Goal: Information Seeking & Learning: Check status

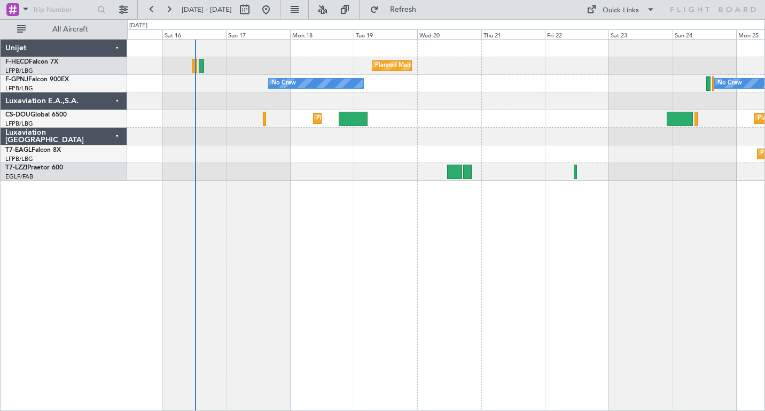
click at [304, 265] on div "Planned Maint [GEOGRAPHIC_DATA] ([GEOGRAPHIC_DATA]) No Crew No Crew Planned Mai…" at bounding box center [446, 225] width 638 height 372
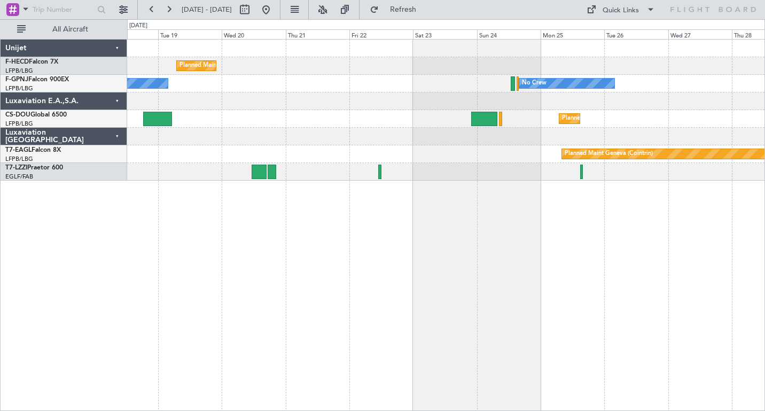
click at [378, 249] on div "Planned Maint [GEOGRAPHIC_DATA] ([GEOGRAPHIC_DATA]) No Crew No Crew Planned Mai…" at bounding box center [446, 225] width 638 height 372
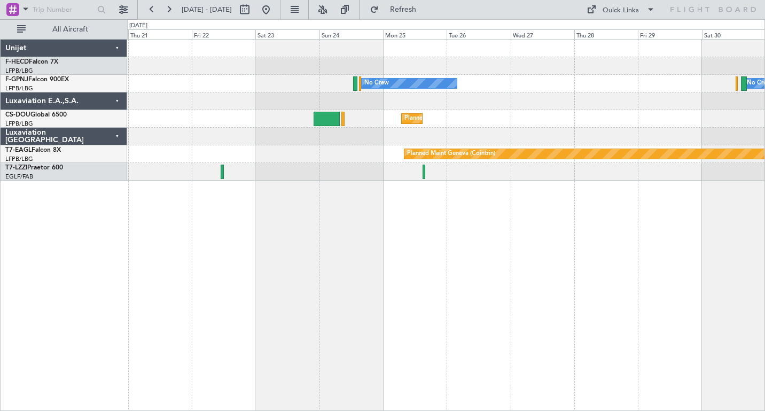
click at [305, 254] on div "Planned Maint [GEOGRAPHIC_DATA] ([GEOGRAPHIC_DATA]) Planned Maint [GEOGRAPHIC_D…" at bounding box center [446, 225] width 638 height 372
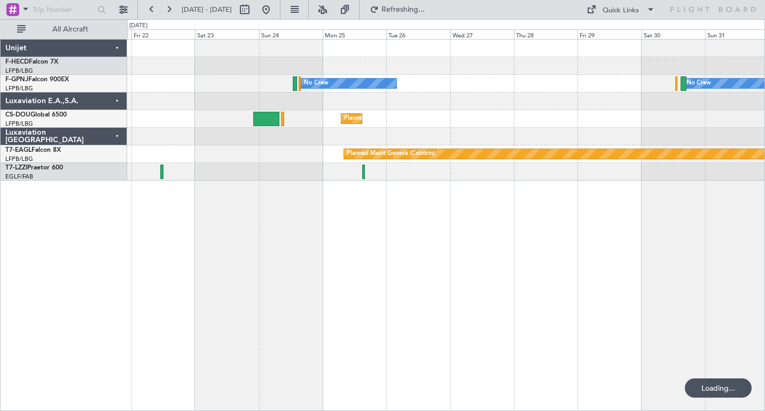
click at [438, 261] on div "Planned Maint [GEOGRAPHIC_DATA] ([GEOGRAPHIC_DATA]) Planned Maint [GEOGRAPHIC_D…" at bounding box center [446, 225] width 638 height 372
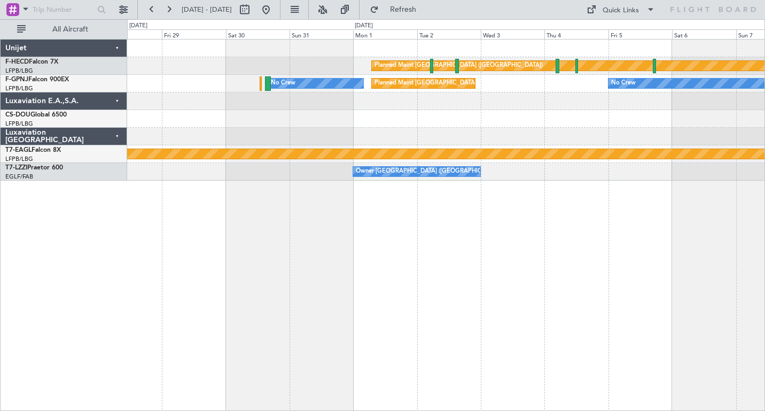
click at [334, 277] on div "Planned Maint Paris (Le Bourget) Planned Maint Paris (Le Bourget) No Crew No Cr…" at bounding box center [446, 225] width 638 height 372
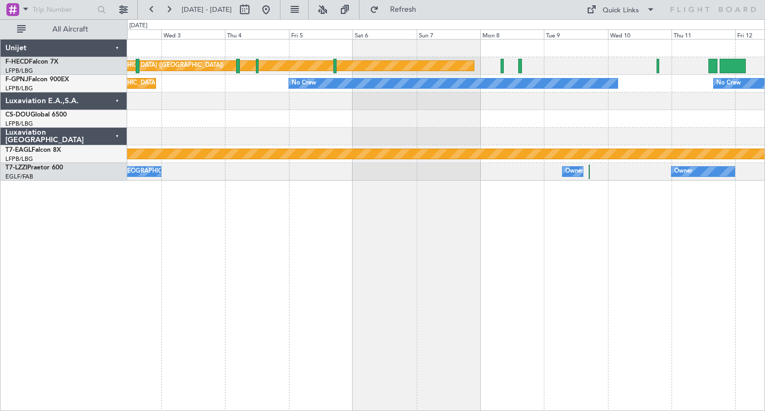
click at [268, 273] on div "Planned Maint Paris (Le Bourget) Planned Maint Paris (Le Bourget) No Crew No Cr…" at bounding box center [446, 225] width 638 height 372
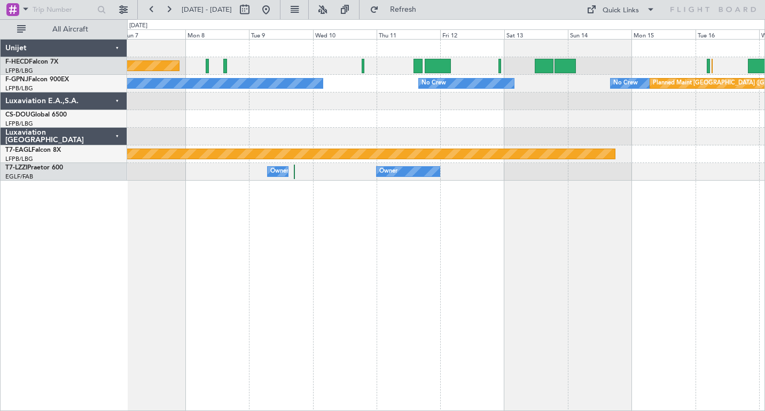
click at [407, 117] on div "Planned Maint Paris (Le Bourget) No Crew No Crew No Crew No Crew Planned Maint …" at bounding box center [445, 110] width 637 height 141
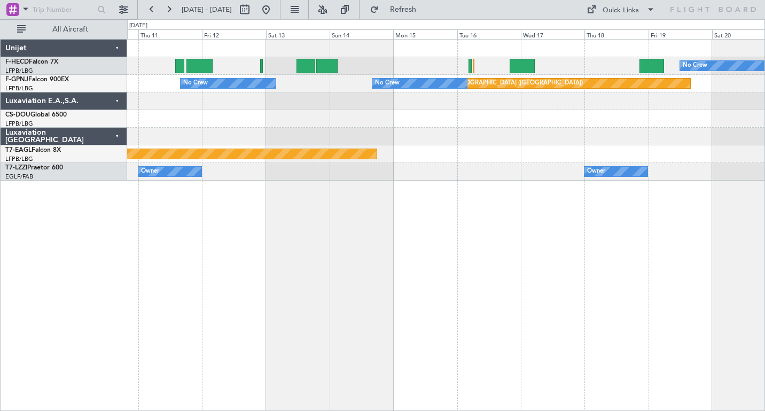
click at [297, 103] on div "No Crew Planned Maint Paris (Le Bourget) No Crew Planned Maint Paris (Le Bourge…" at bounding box center [445, 110] width 637 height 141
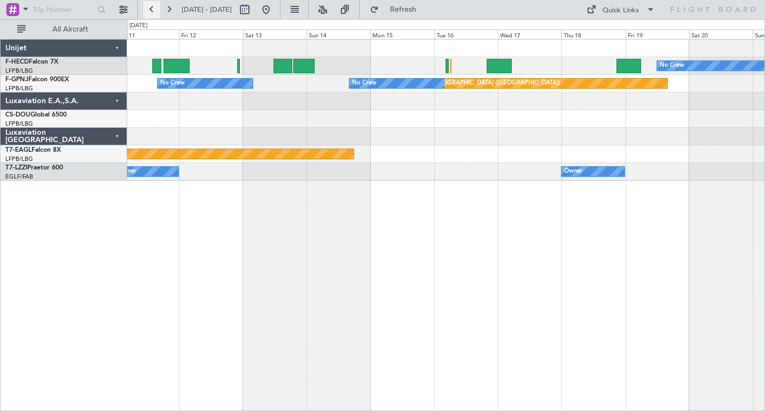
click at [152, 10] on button at bounding box center [151, 9] width 17 height 17
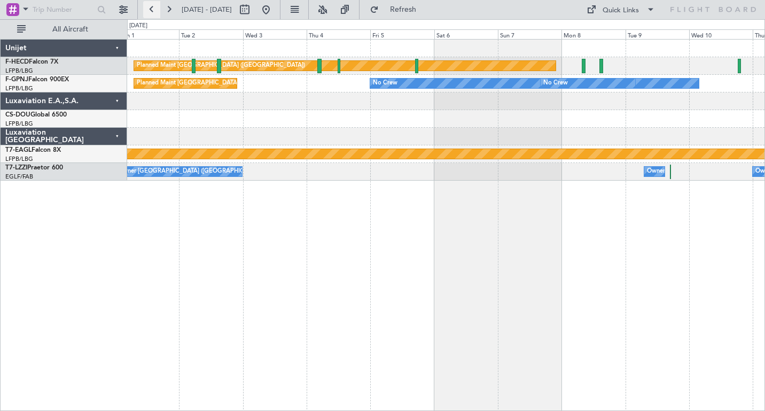
click at [152, 10] on button at bounding box center [151, 9] width 17 height 17
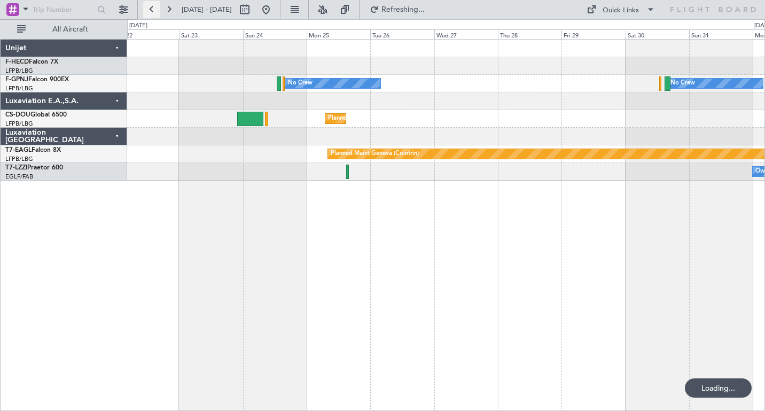
click at [152, 10] on button at bounding box center [151, 9] width 17 height 17
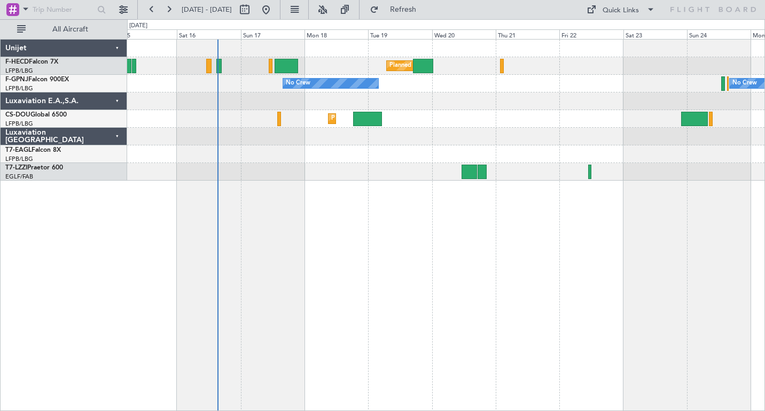
click at [344, 281] on div "Planned Maint Paris (Le Bourget) No Crew No Crew Planned Maint London (Luton) U…" at bounding box center [446, 225] width 638 height 372
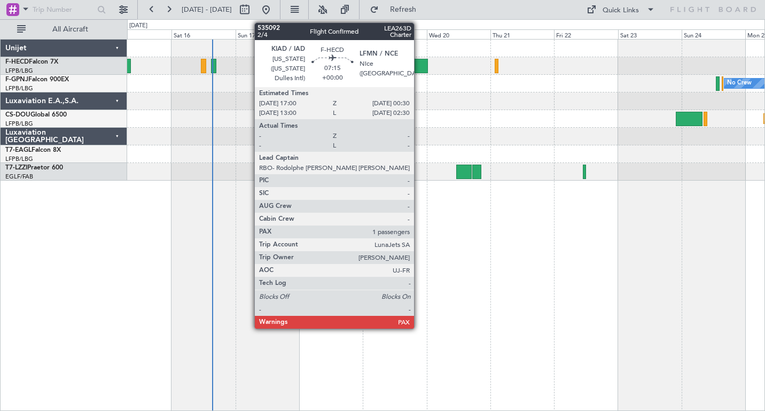
click at [419, 67] on div at bounding box center [417, 66] width 20 height 14
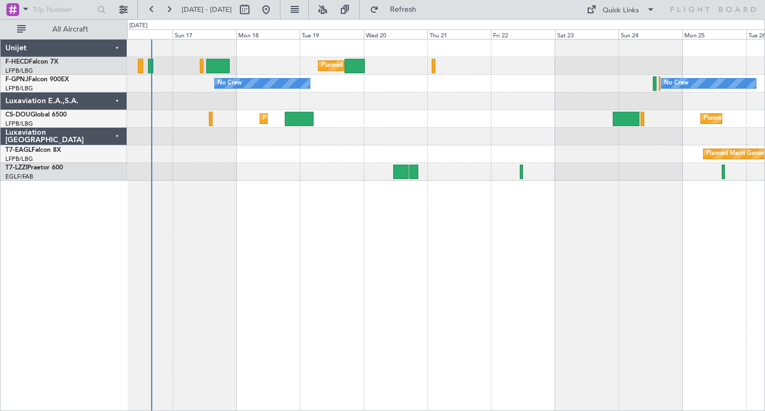
click at [429, 96] on div at bounding box center [445, 101] width 637 height 18
